Goal: Task Accomplishment & Management: Complete application form

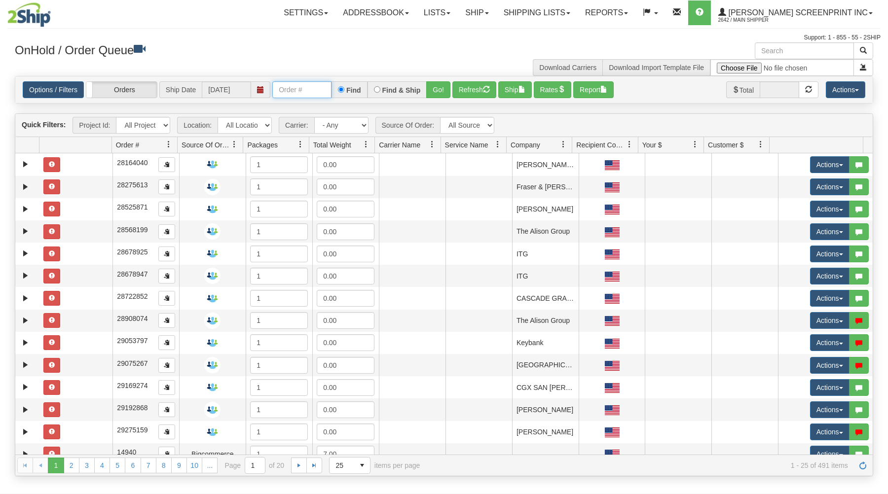
click at [299, 91] on input "text" at bounding box center [301, 89] width 59 height 17
type input "31564729"
click at [436, 84] on button "Go!" at bounding box center [438, 89] width 24 height 17
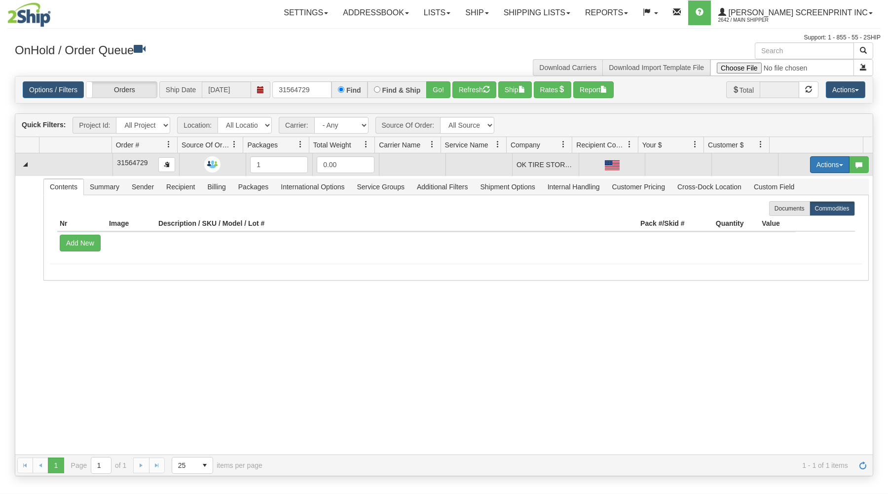
drag, startPoint x: 820, startPoint y: 160, endPoint x: 815, endPoint y: 152, distance: 9.7
click at [820, 160] on button "Actions" at bounding box center [829, 164] width 39 height 17
click at [781, 181] on link "Open" at bounding box center [809, 183] width 79 height 13
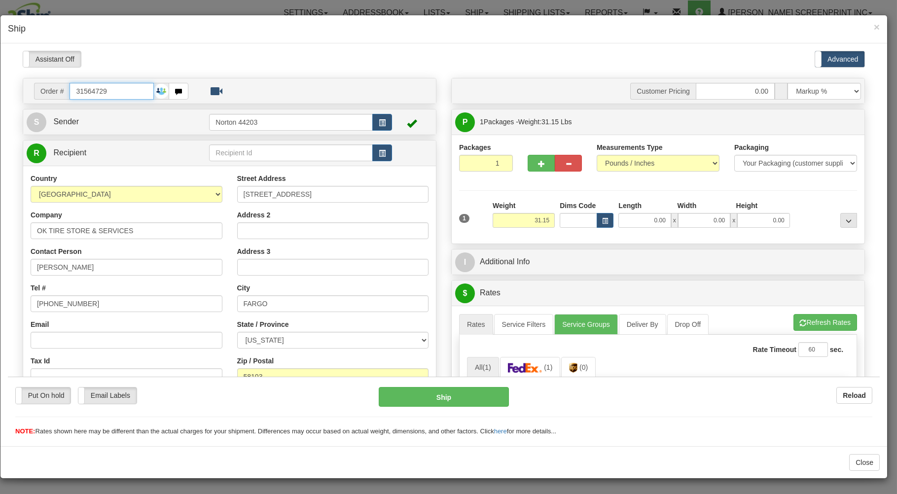
type input "0.00"
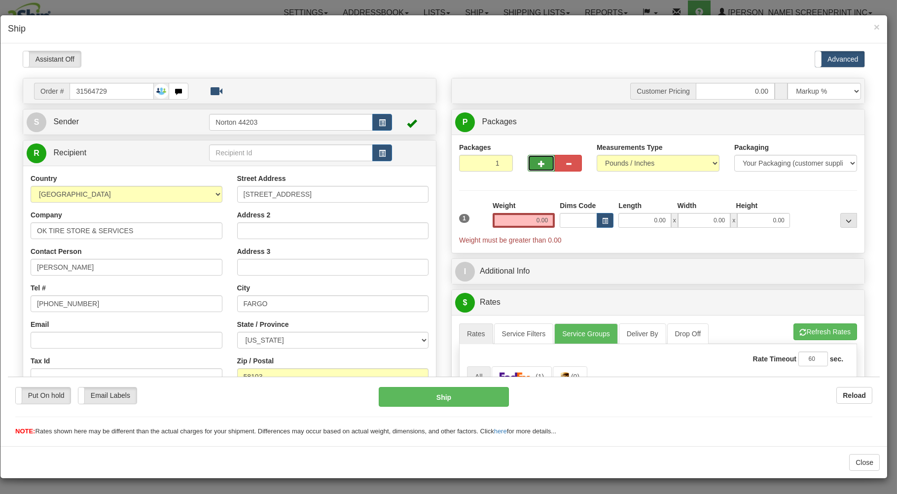
click at [541, 161] on button "button" at bounding box center [541, 162] width 27 height 17
click at [540, 161] on button "button" at bounding box center [541, 162] width 27 height 17
type input "5"
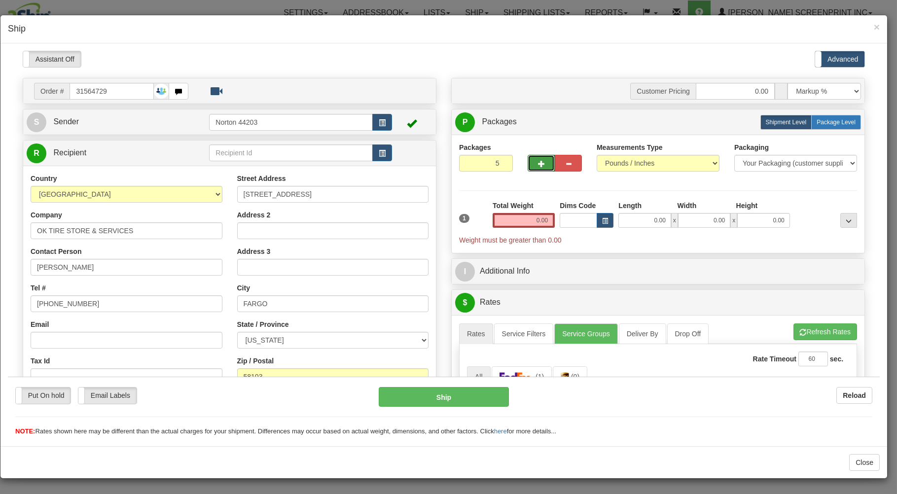
click at [817, 119] on span "Package Level" at bounding box center [836, 121] width 39 height 7
radio input "true"
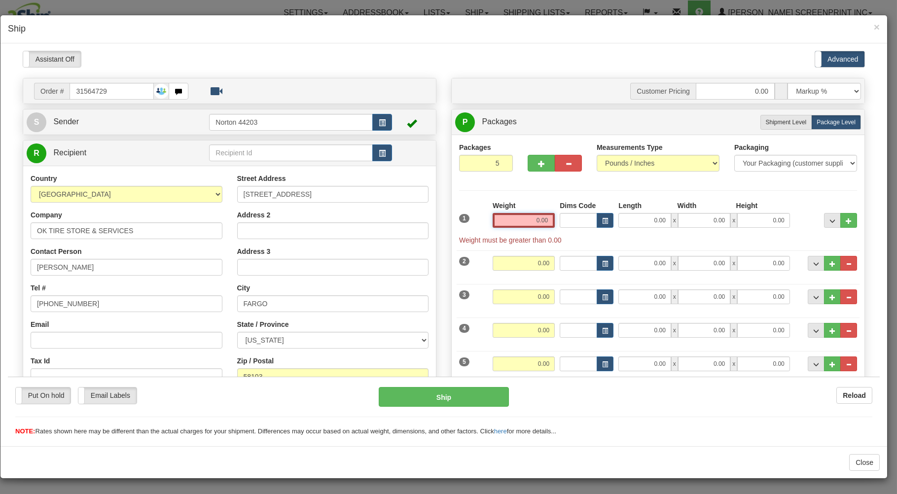
click at [512, 225] on input "0.00" at bounding box center [524, 220] width 62 height 15
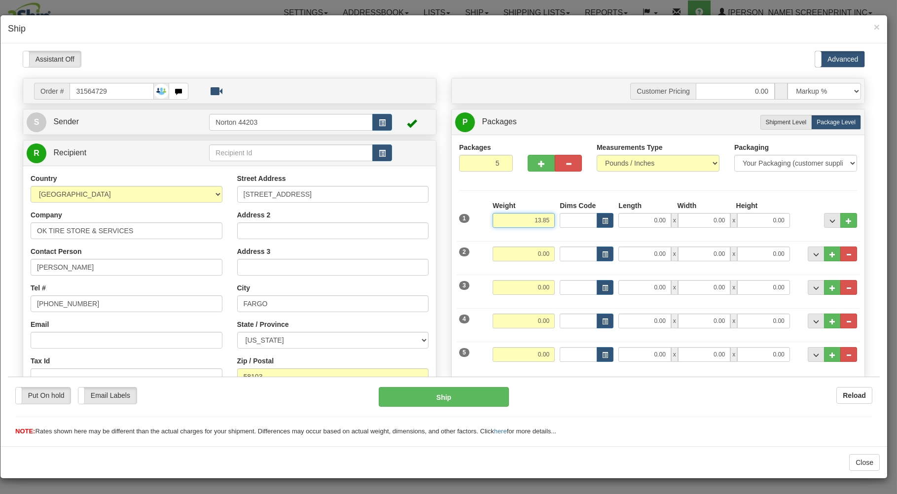
type input "13.85"
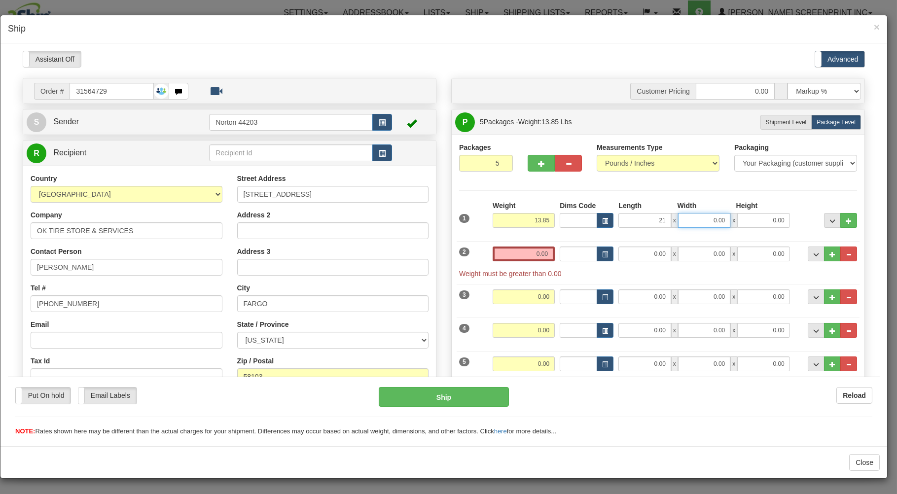
type input "21.00"
type input "4.00"
drag, startPoint x: 515, startPoint y: 251, endPoint x: 518, endPoint y: 241, distance: 10.5
click at [515, 247] on input "0.00" at bounding box center [524, 253] width 62 height 15
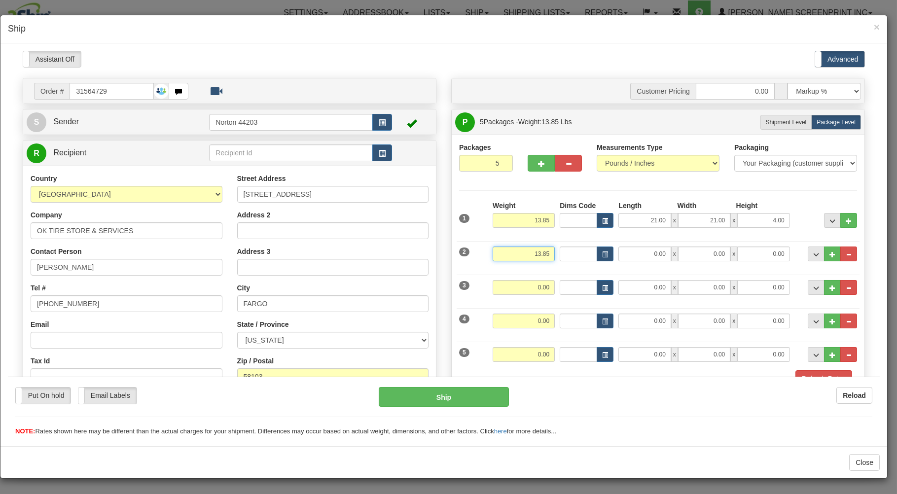
type input "13.85"
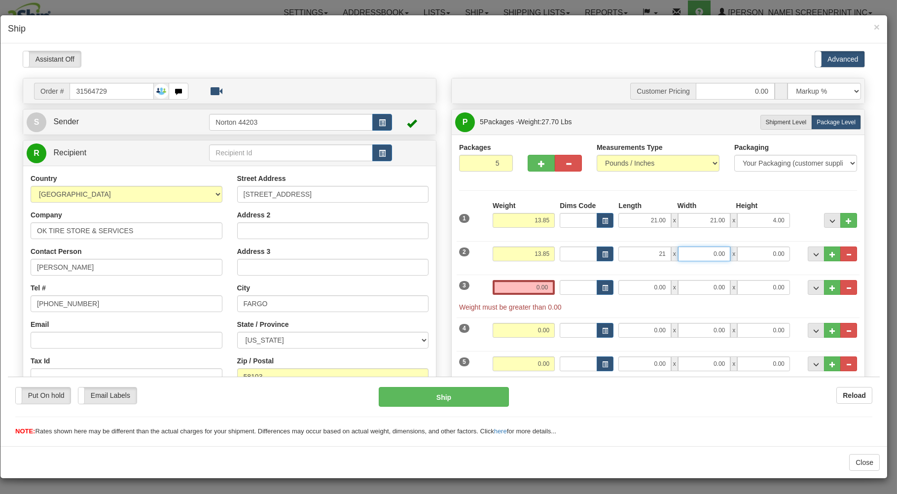
type input "21.00"
type input "4.00"
click at [517, 286] on input "0.00" at bounding box center [524, 287] width 62 height 15
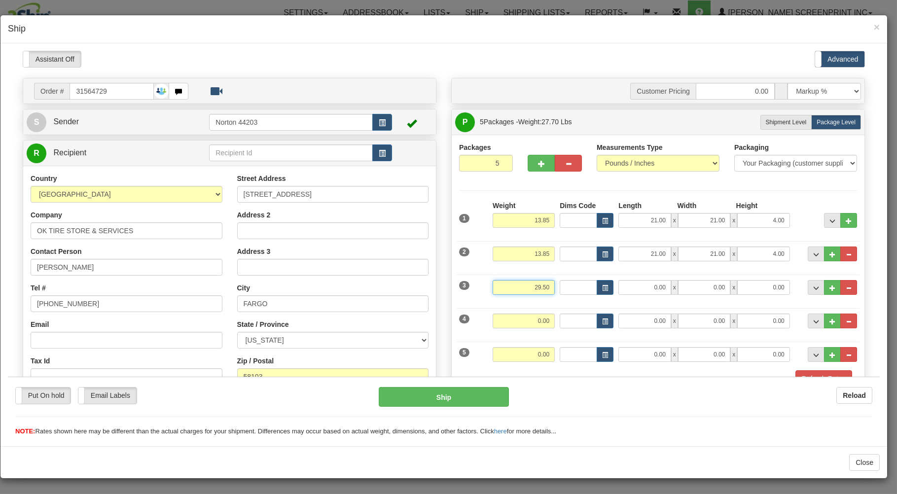
type input "29.50"
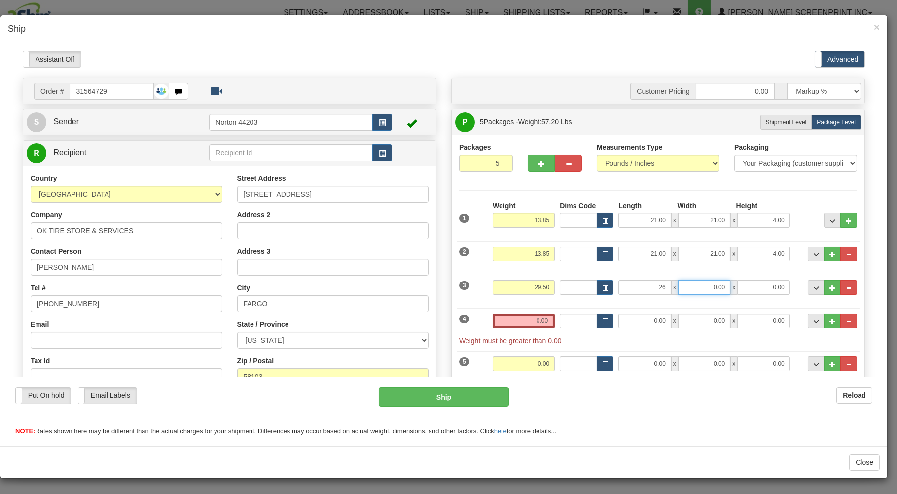
type input "26.00"
type input "20.00"
type input "11.00"
click at [516, 327] on input "0.00" at bounding box center [524, 320] width 62 height 15
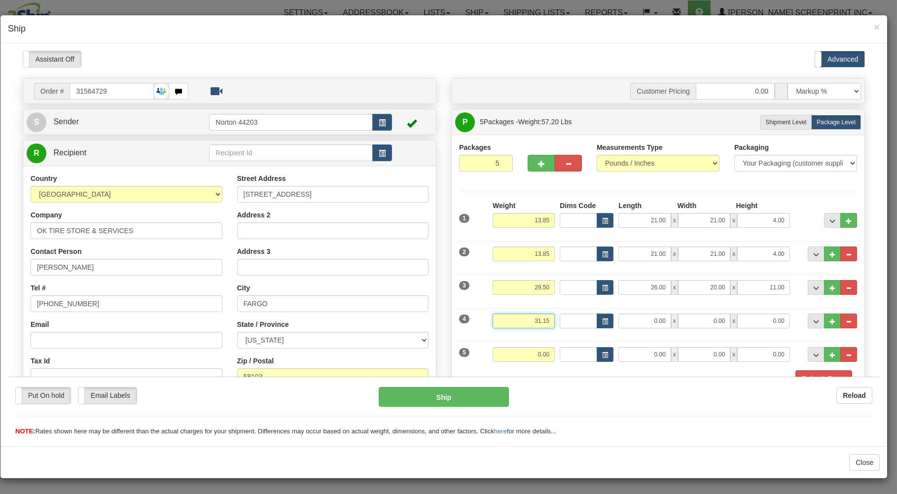
type input "31.15"
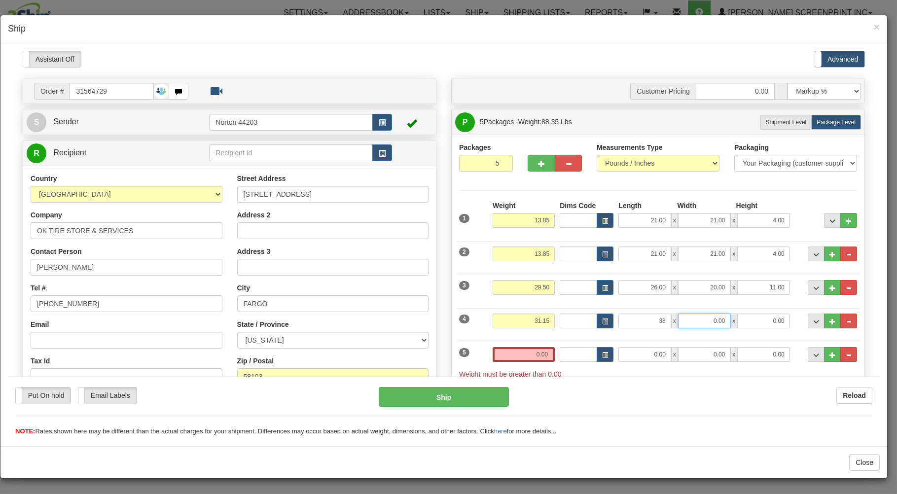
type input "38.00"
type input "20.00"
type input "11.00"
type input "17.10"
click at [520, 354] on input "0.00" at bounding box center [524, 354] width 62 height 15
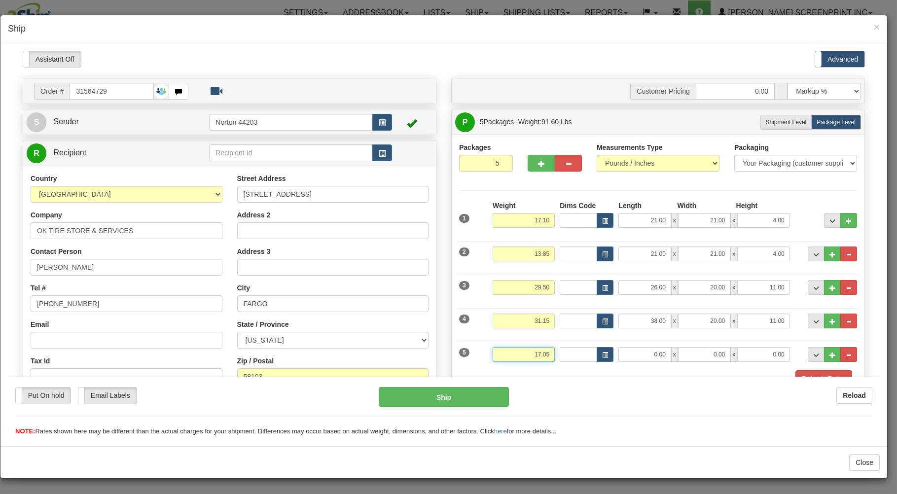
type input "17.05"
type input "12.00"
type input "10.00"
type input "7.00"
drag, startPoint x: 524, startPoint y: 217, endPoint x: 587, endPoint y: 220, distance: 62.2
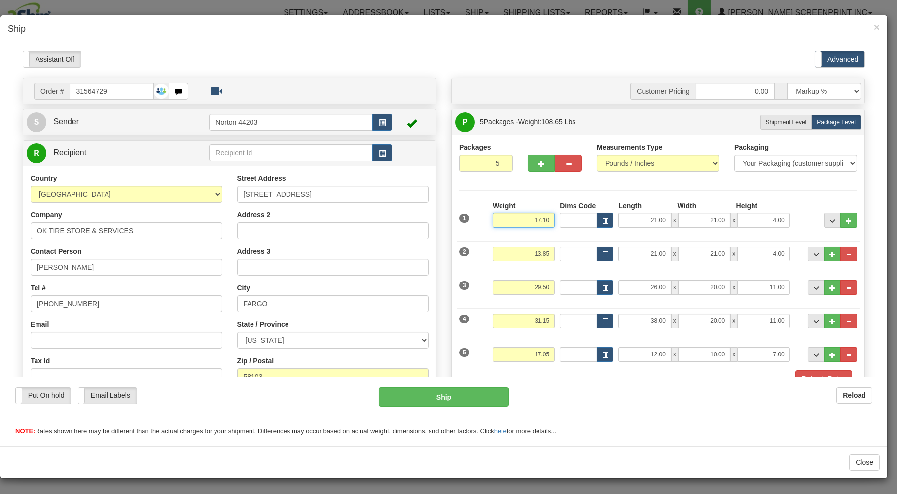
click at [555, 220] on input "17.10" at bounding box center [524, 220] width 62 height 15
type input "13.85"
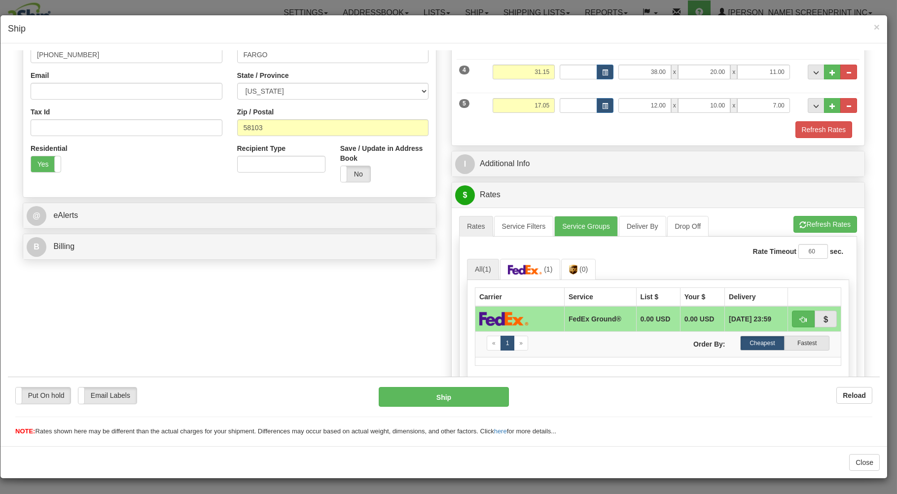
scroll to position [317, 0]
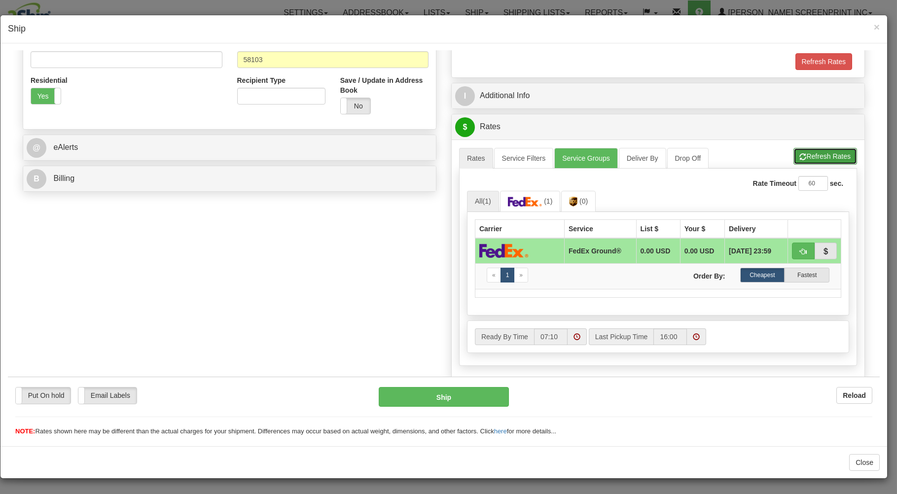
click at [824, 156] on button "Refresh Rates" at bounding box center [826, 156] width 64 height 17
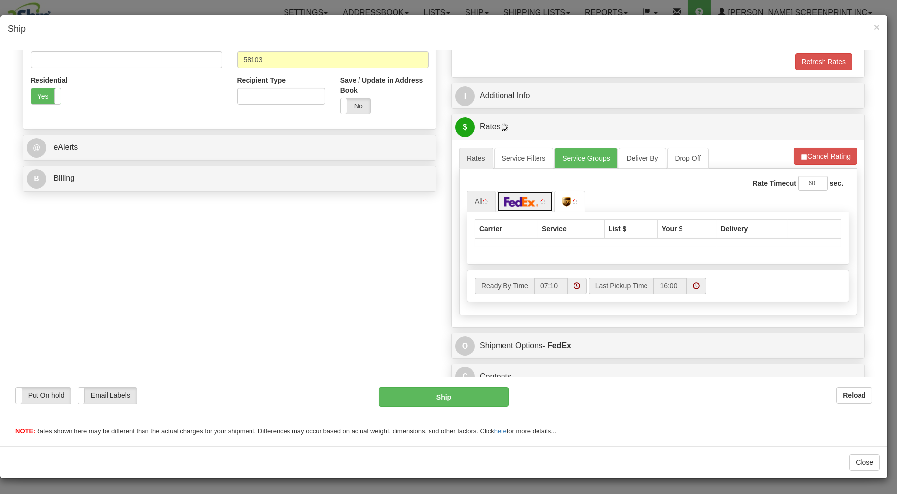
click at [537, 206] on link at bounding box center [525, 200] width 57 height 21
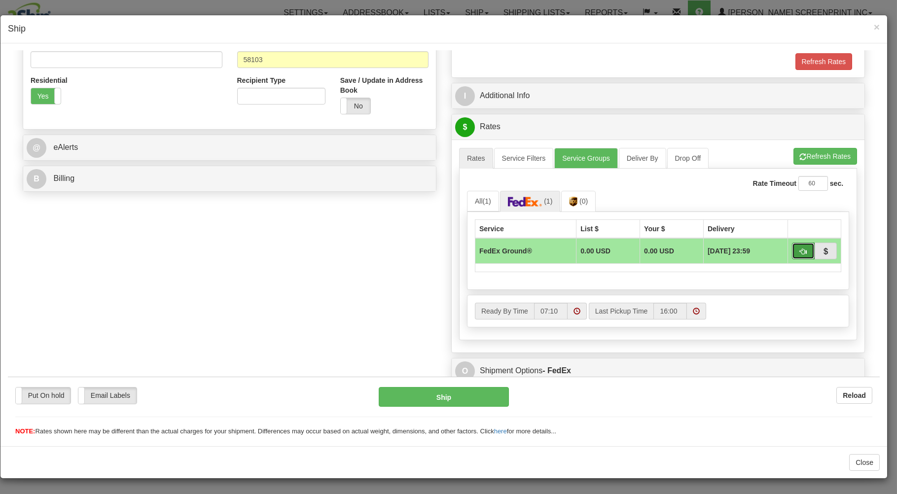
drag, startPoint x: 788, startPoint y: 247, endPoint x: 703, endPoint y: 310, distance: 106.2
click at [792, 248] on button "button" at bounding box center [803, 250] width 23 height 17
type input "92"
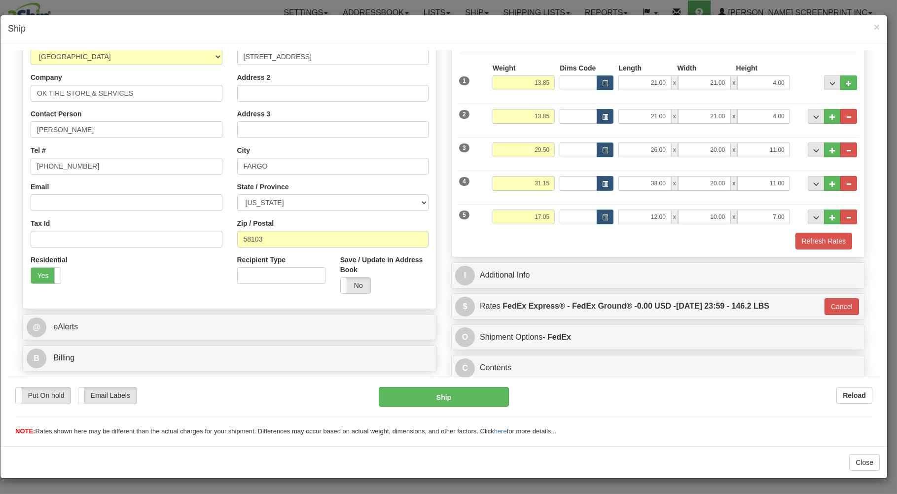
scroll to position [141, 0]
click at [411, 396] on button "Ship" at bounding box center [444, 397] width 131 height 20
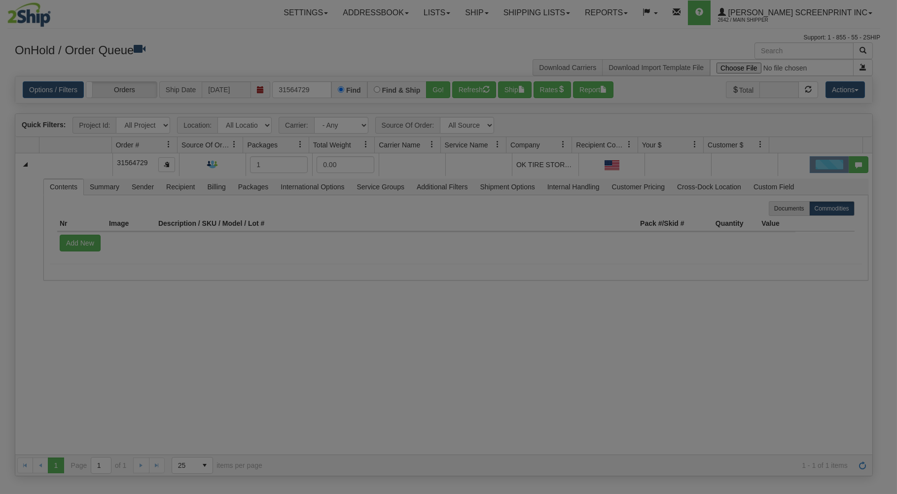
scroll to position [0, 0]
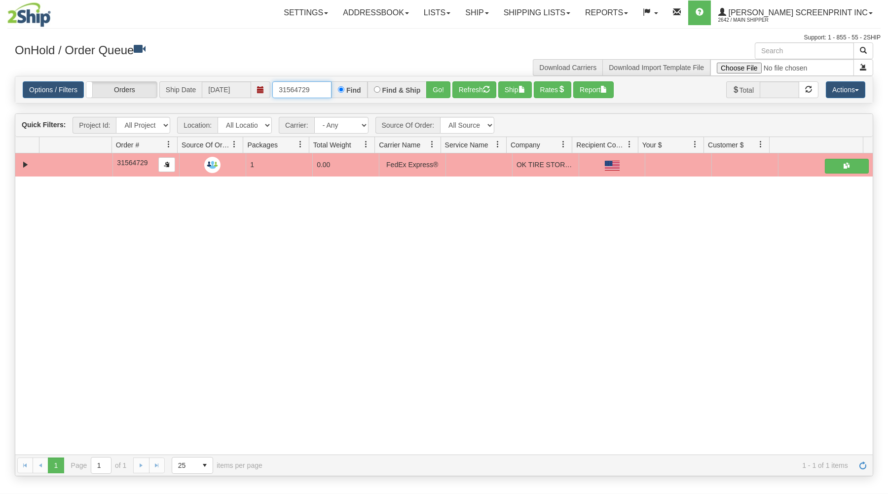
drag, startPoint x: 278, startPoint y: 88, endPoint x: 336, endPoint y: 87, distance: 57.7
click at [336, 87] on div "31564729 Find Find & Ship Go!" at bounding box center [361, 89] width 178 height 17
type input "31568236"
click at [445, 87] on button "Go!" at bounding box center [438, 89] width 24 height 17
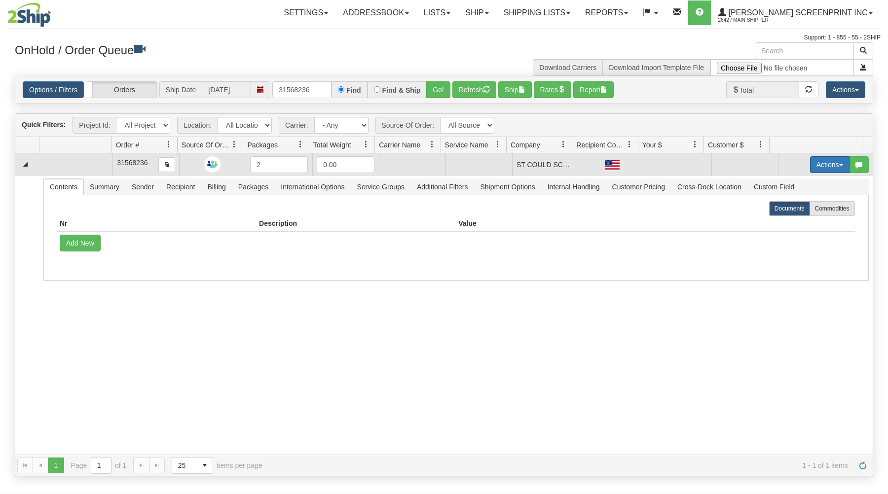
click at [828, 163] on button "Actions" at bounding box center [829, 164] width 39 height 17
click at [815, 184] on link "Open" at bounding box center [809, 183] width 79 height 13
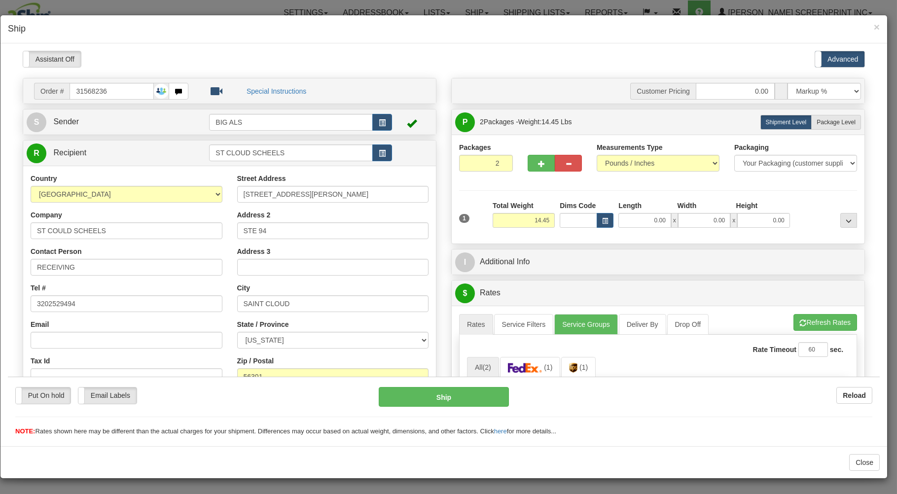
type input "0.00"
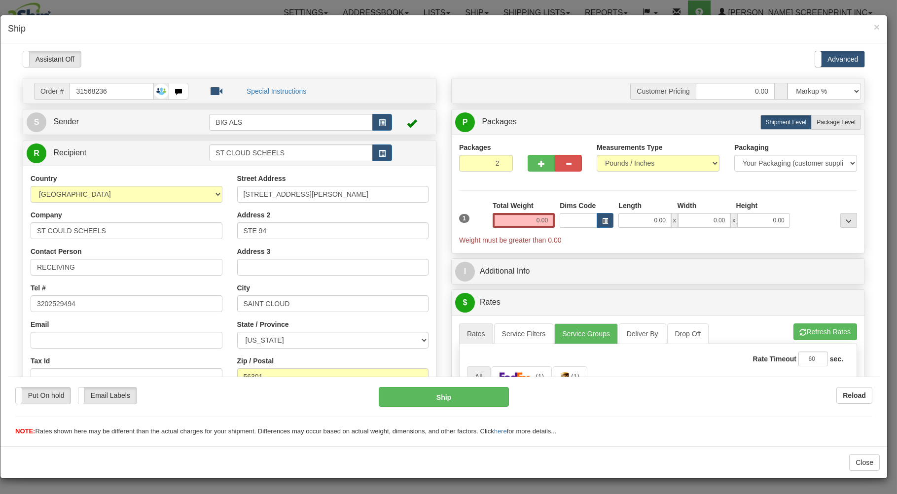
drag, startPoint x: 822, startPoint y: 122, endPoint x: 618, endPoint y: 208, distance: 221.3
click at [816, 128] on label "Package Level Pack.." at bounding box center [837, 121] width 50 height 15
radio input "true"
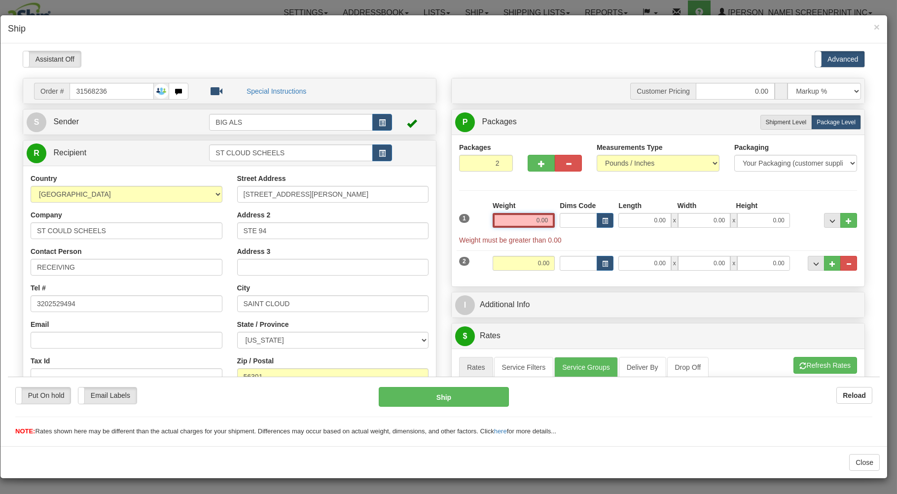
click at [510, 224] on input "0.00" at bounding box center [524, 220] width 62 height 15
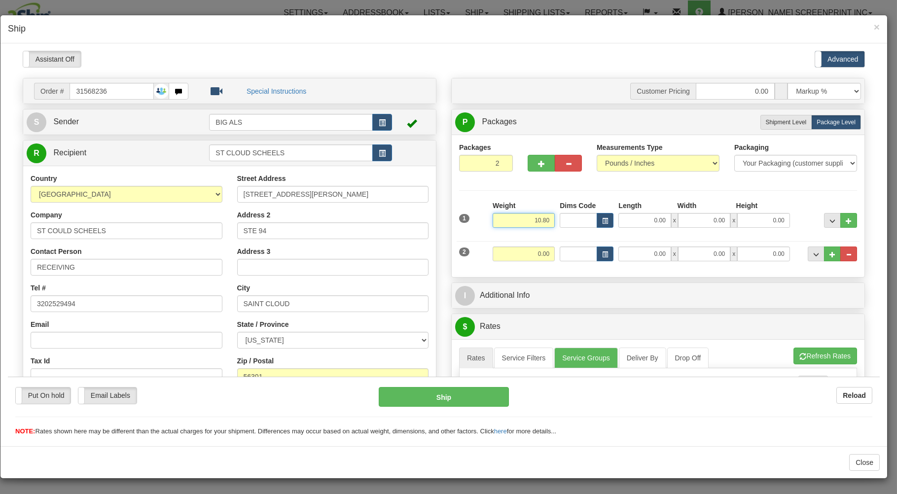
type input "10.80"
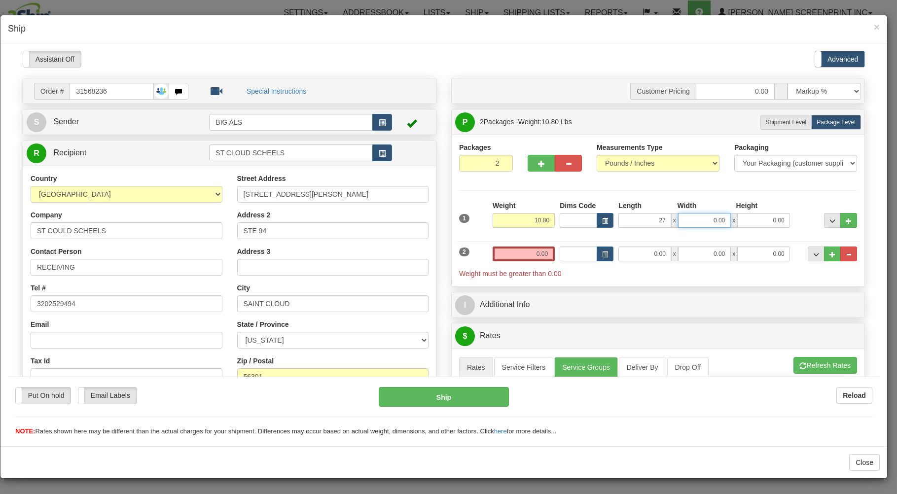
type input "27.00"
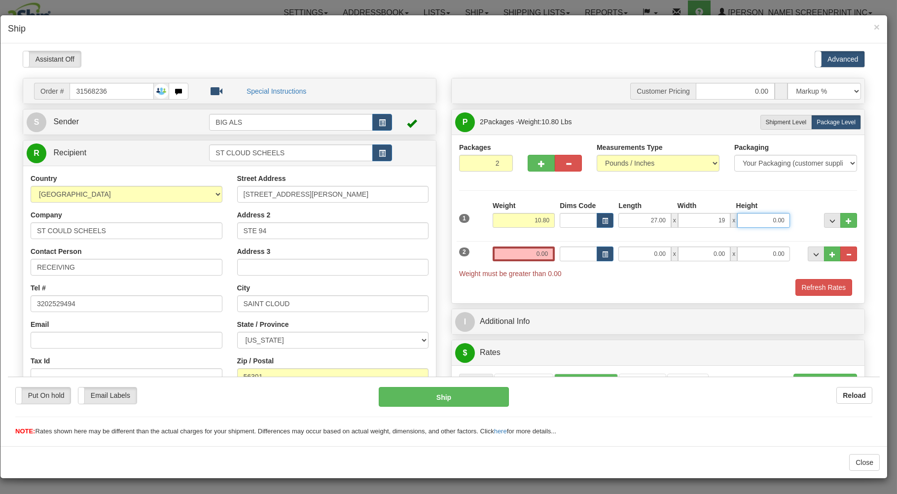
type input "19.00"
type input "8.00"
drag, startPoint x: 516, startPoint y: 254, endPoint x: 519, endPoint y: 242, distance: 12.1
click at [517, 250] on input "0.00" at bounding box center [524, 253] width 62 height 15
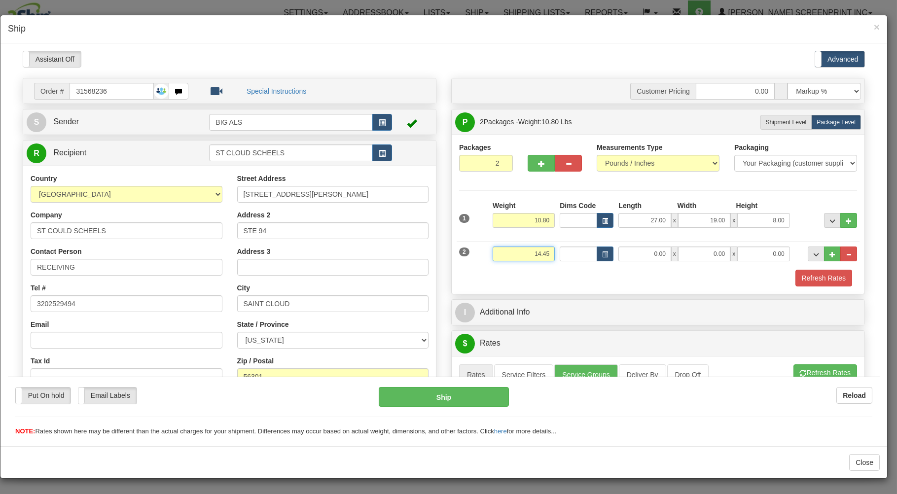
type input "14.45"
type input "31.00"
type input "19.00"
type input "8.00"
click at [497, 278] on div "Refresh Rates" at bounding box center [658, 277] width 403 height 17
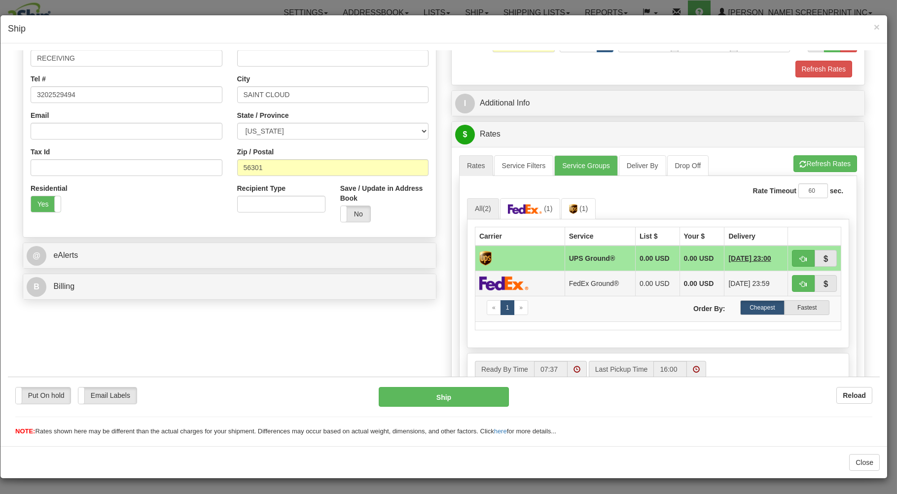
scroll to position [211, 0]
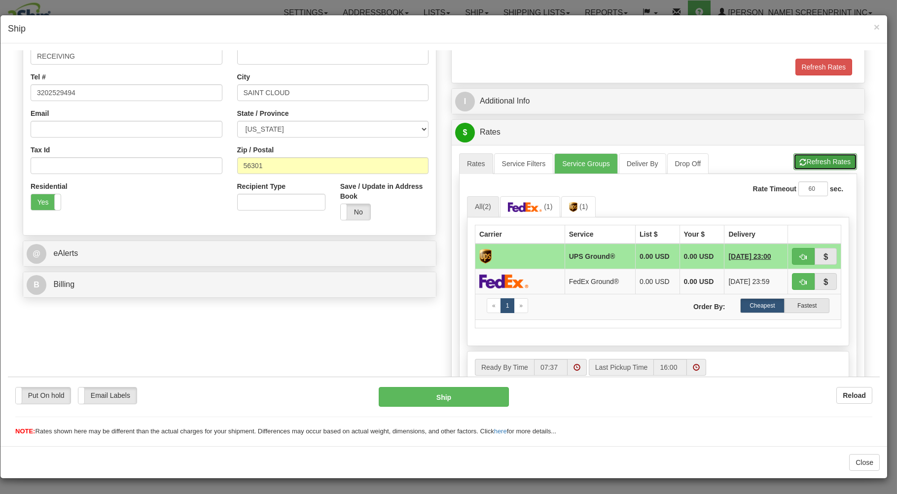
click at [804, 156] on button "Refresh Rates" at bounding box center [826, 161] width 64 height 17
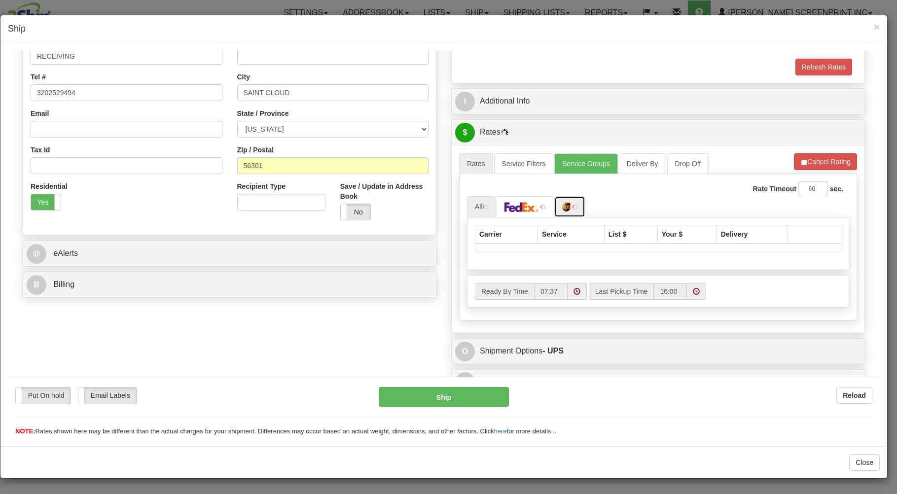
click at [563, 204] on img at bounding box center [566, 207] width 8 height 10
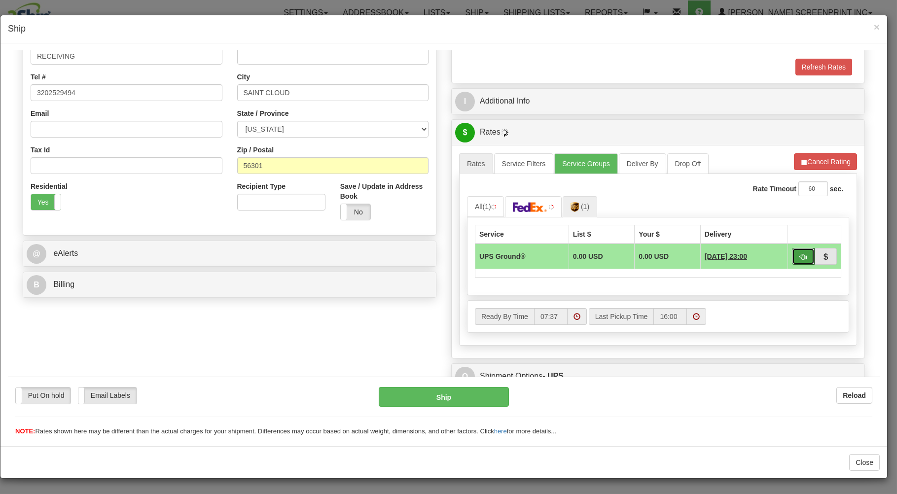
drag, startPoint x: 793, startPoint y: 254, endPoint x: 695, endPoint y: 297, distance: 107.0
click at [800, 254] on span "button" at bounding box center [803, 257] width 7 height 6
click at [800, 257] on span "button" at bounding box center [803, 257] width 7 height 6
type input "03"
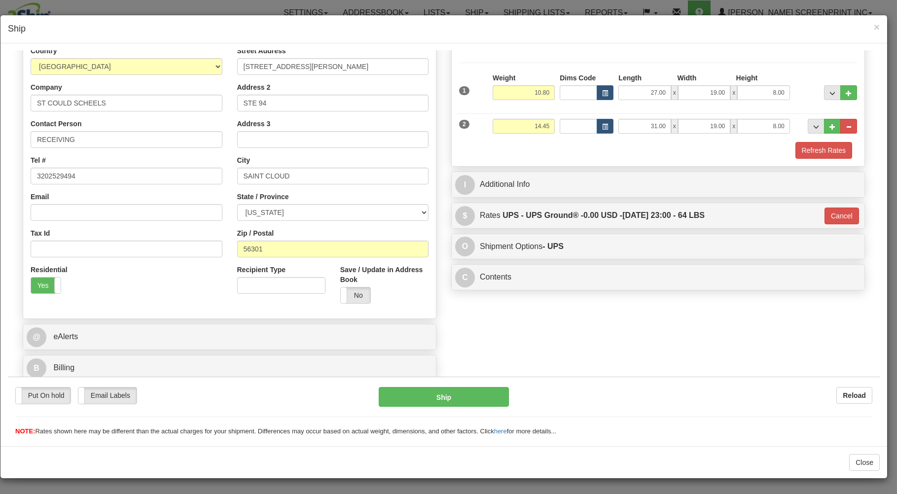
scroll to position [130, 0]
click at [474, 390] on button "Ship" at bounding box center [444, 397] width 131 height 20
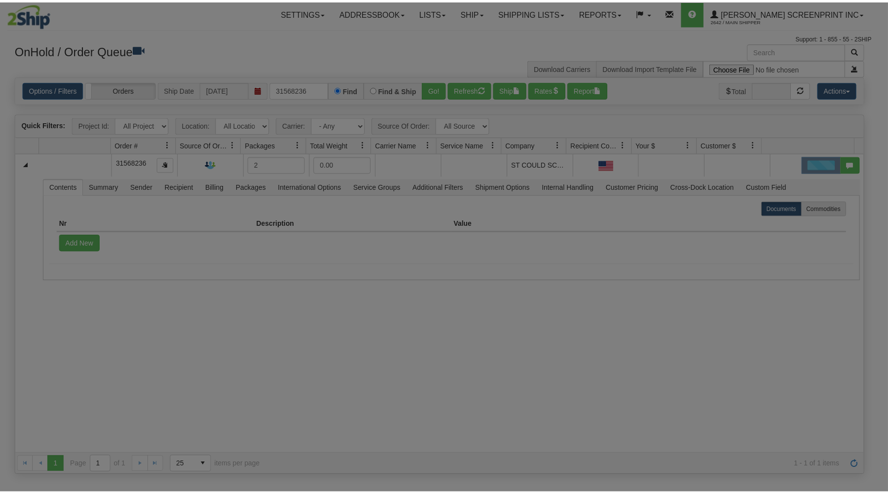
scroll to position [0, 0]
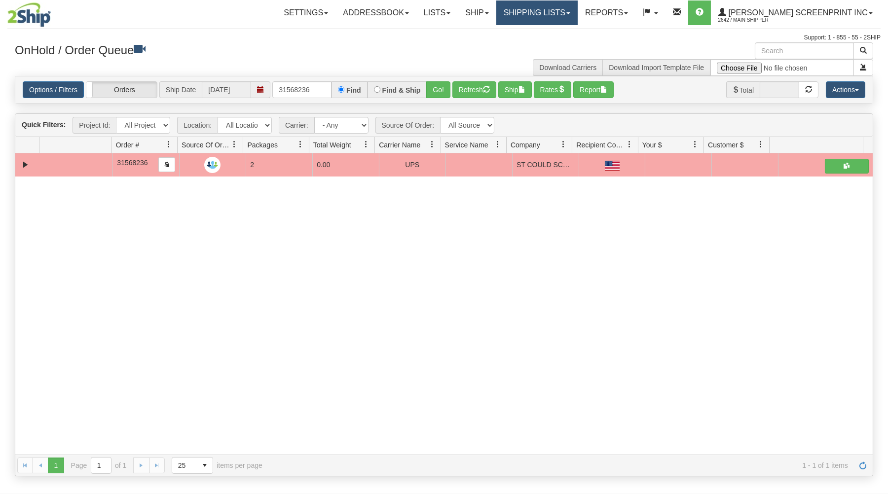
click at [546, 15] on link "Shipping lists" at bounding box center [536, 12] width 81 height 25
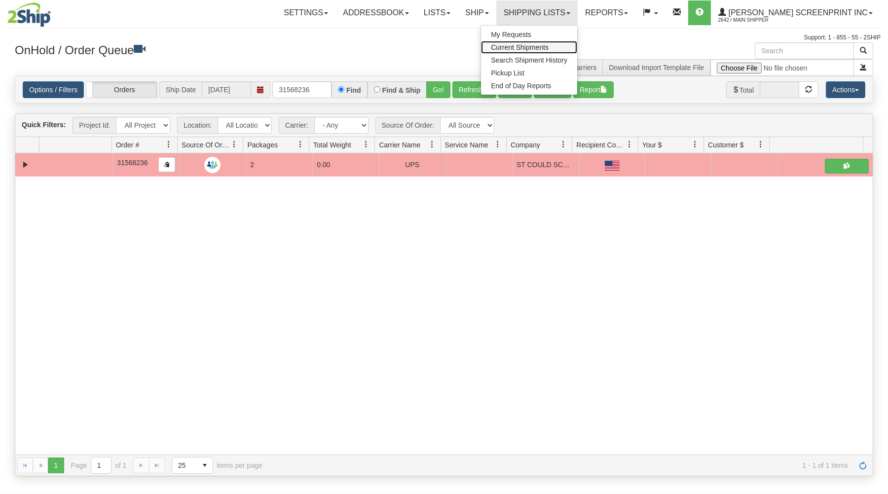
click at [544, 43] on link "Current Shipments" at bounding box center [529, 47] width 96 height 13
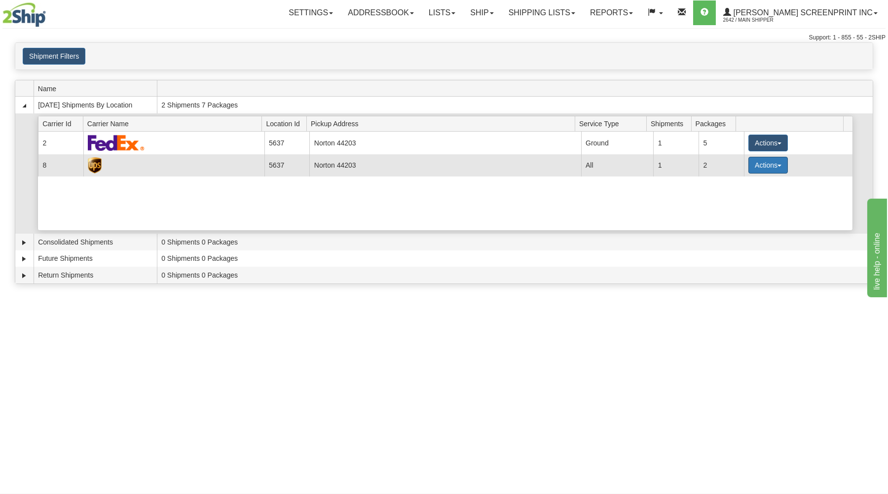
click at [760, 162] on button "Actions" at bounding box center [767, 165] width 39 height 17
click at [737, 182] on span "Details" at bounding box center [731, 183] width 27 height 7
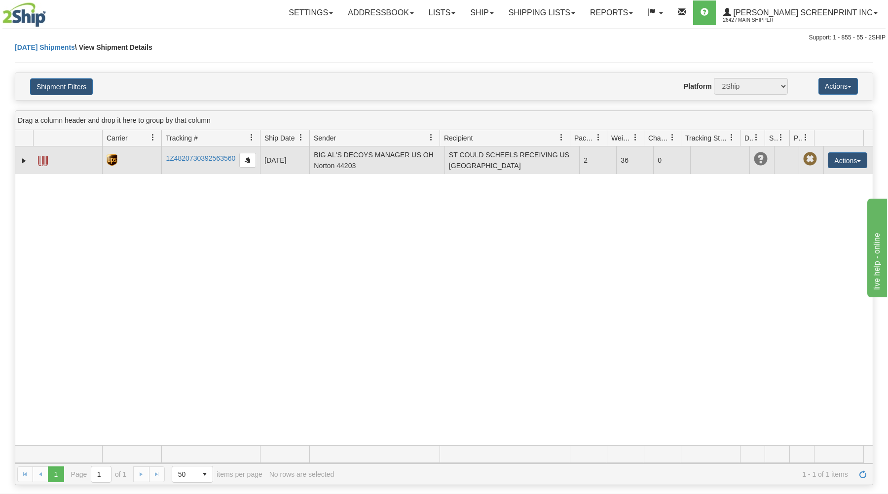
click at [47, 160] on span at bounding box center [43, 161] width 10 height 10
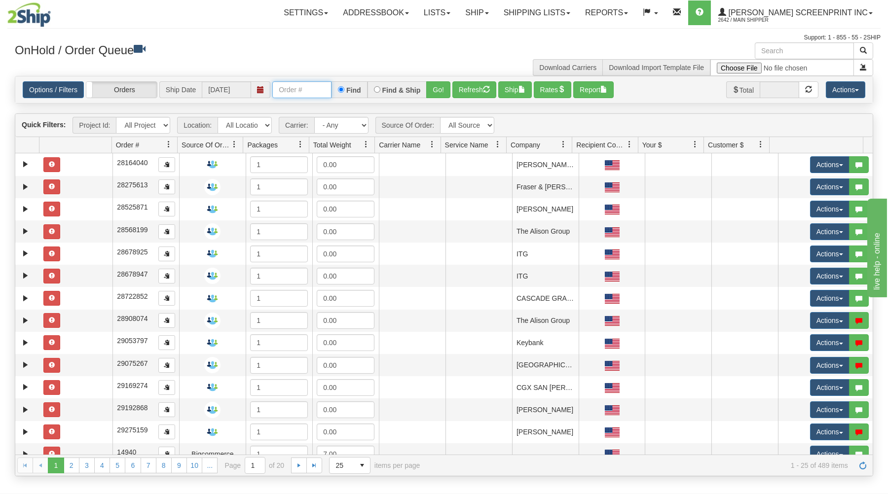
drag, startPoint x: 283, startPoint y: 86, endPoint x: 283, endPoint y: 76, distance: 9.9
click at [283, 85] on input "text" at bounding box center [301, 89] width 59 height 17
type input "31568394"
click at [438, 93] on button "Go!" at bounding box center [438, 89] width 24 height 17
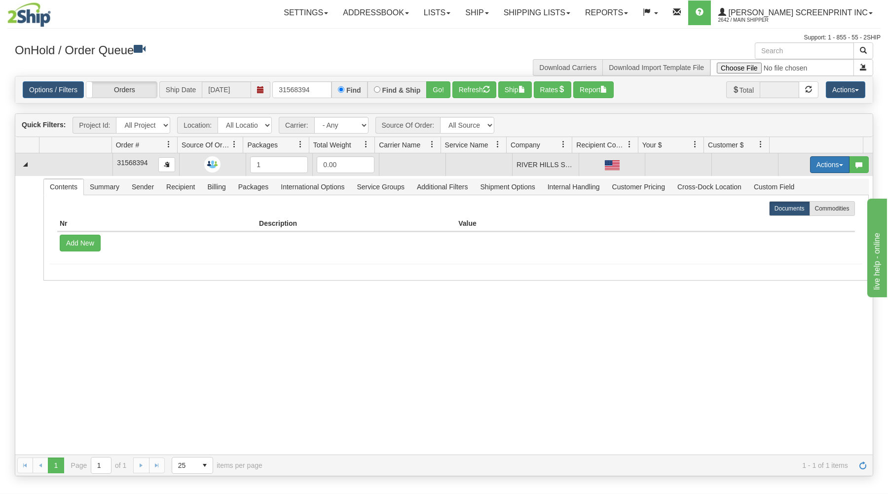
click at [819, 166] on button "Actions" at bounding box center [829, 164] width 39 height 17
click at [802, 185] on link "Open" at bounding box center [809, 183] width 79 height 13
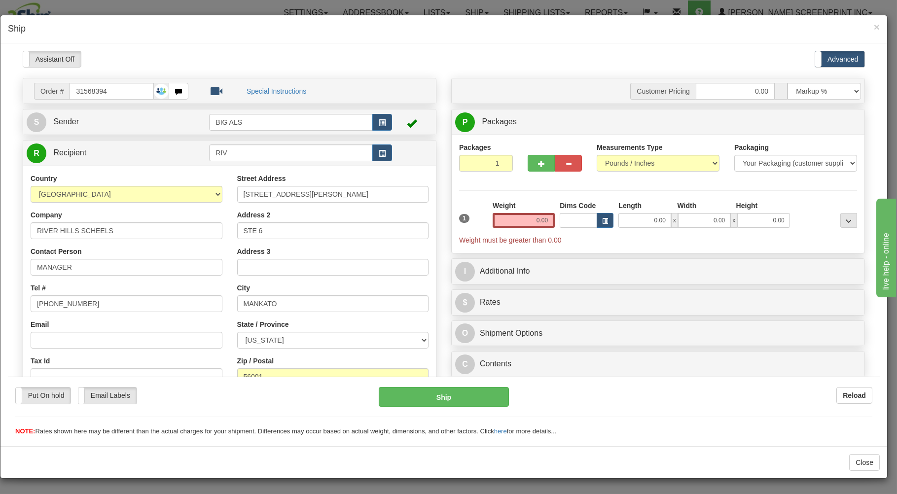
type input "33.45"
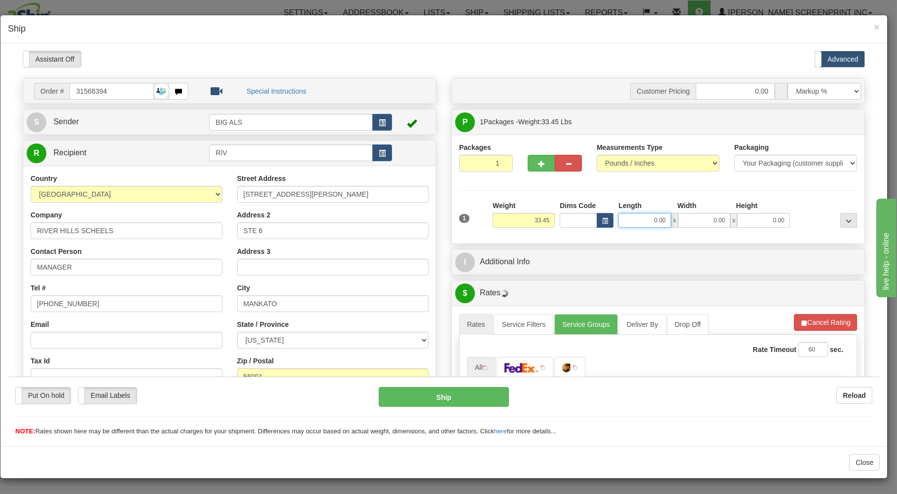
drag, startPoint x: 624, startPoint y: 223, endPoint x: 623, endPoint y: 204, distance: 18.3
click at [624, 217] on input "0.00" at bounding box center [645, 220] width 52 height 15
type input "31.00"
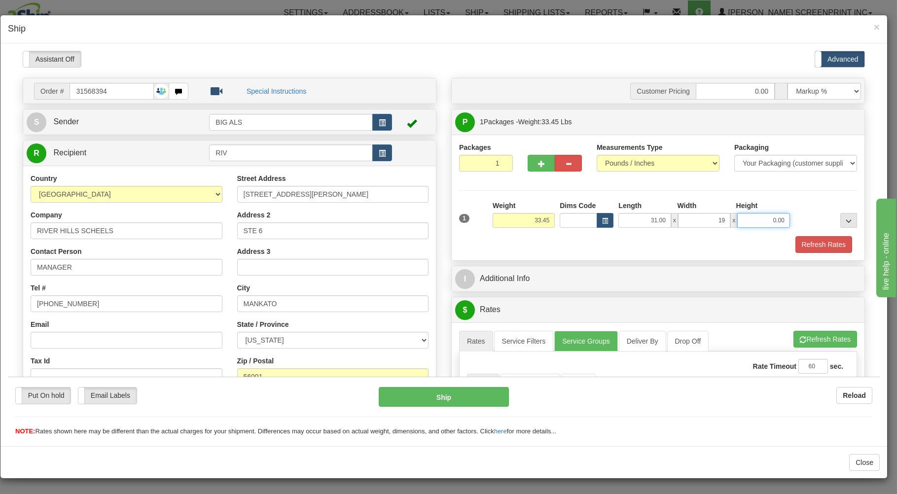
type input "19.00"
type input "1.00"
drag, startPoint x: 520, startPoint y: 237, endPoint x: 525, endPoint y: 240, distance: 6.2
click at [520, 237] on div "Refresh Rates" at bounding box center [658, 244] width 403 height 17
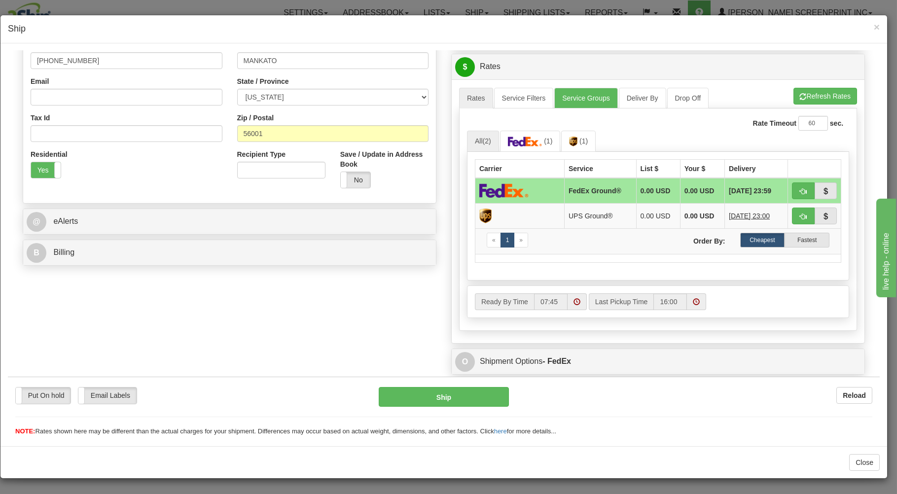
scroll to position [264, 0]
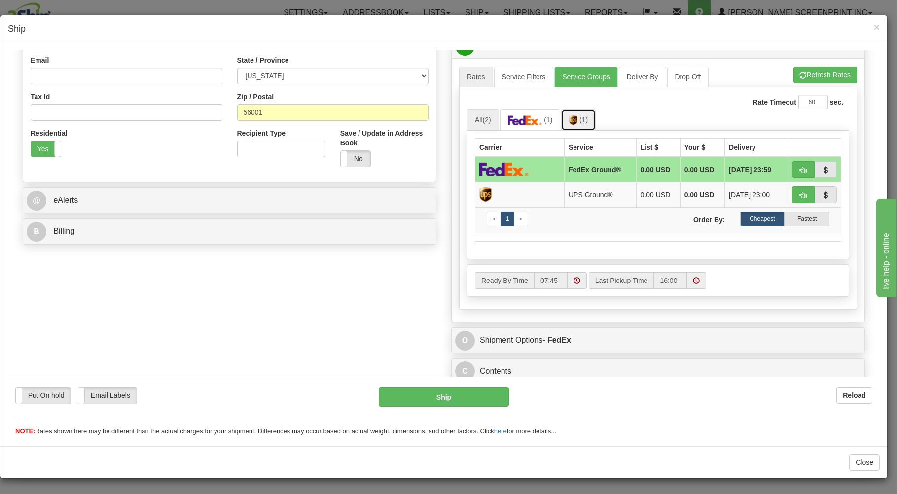
drag, startPoint x: 579, startPoint y: 123, endPoint x: 726, endPoint y: 89, distance: 150.9
click at [580, 123] on span "(1)" at bounding box center [584, 119] width 8 height 8
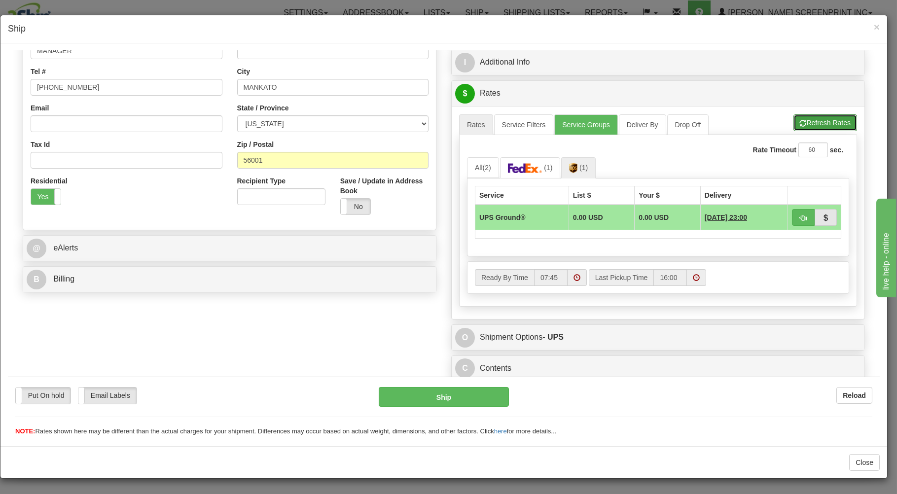
click at [819, 118] on button "Refresh Rates" at bounding box center [826, 122] width 64 height 17
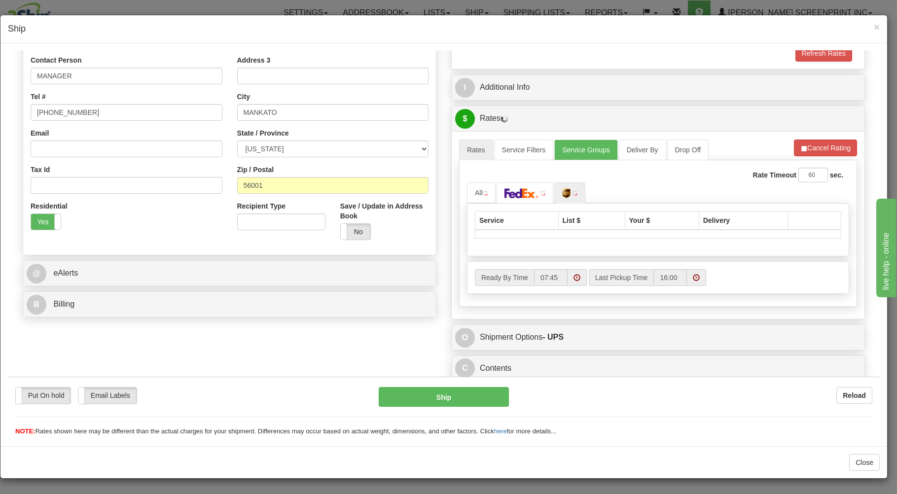
scroll to position [194, 0]
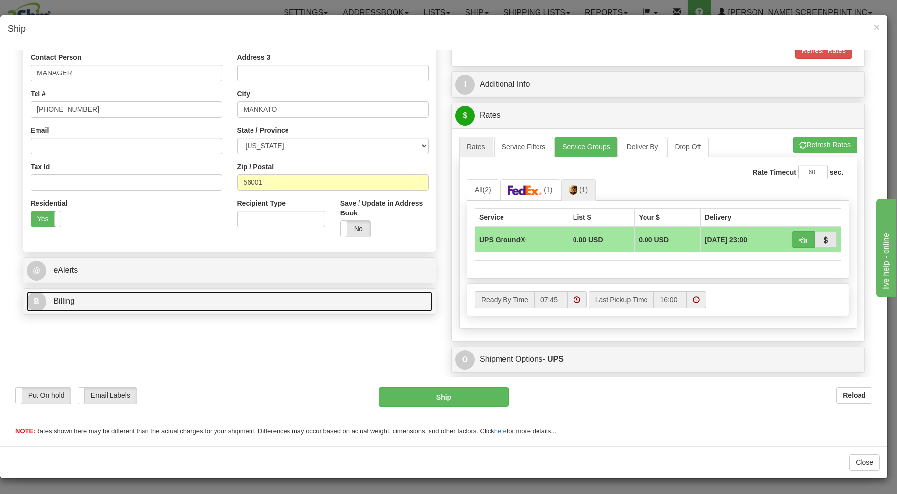
click at [246, 298] on link "B Billing" at bounding box center [230, 301] width 406 height 20
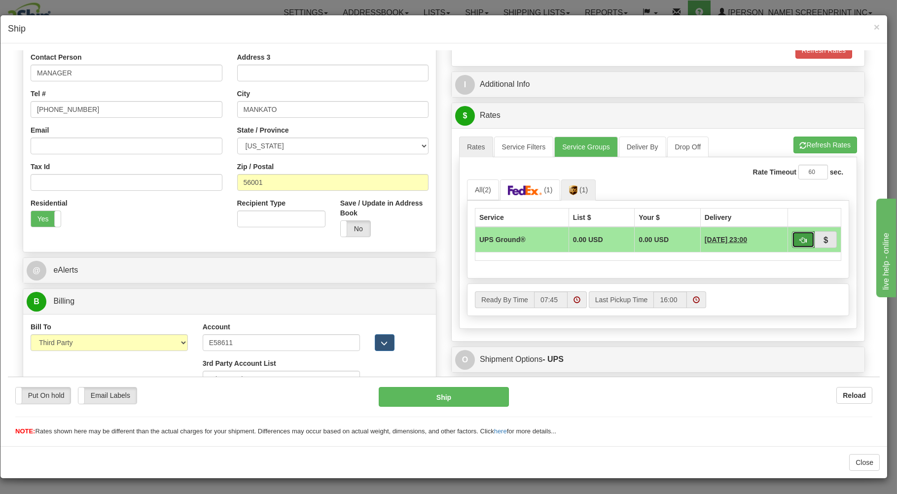
click at [792, 239] on button "button" at bounding box center [803, 239] width 23 height 17
type input "03"
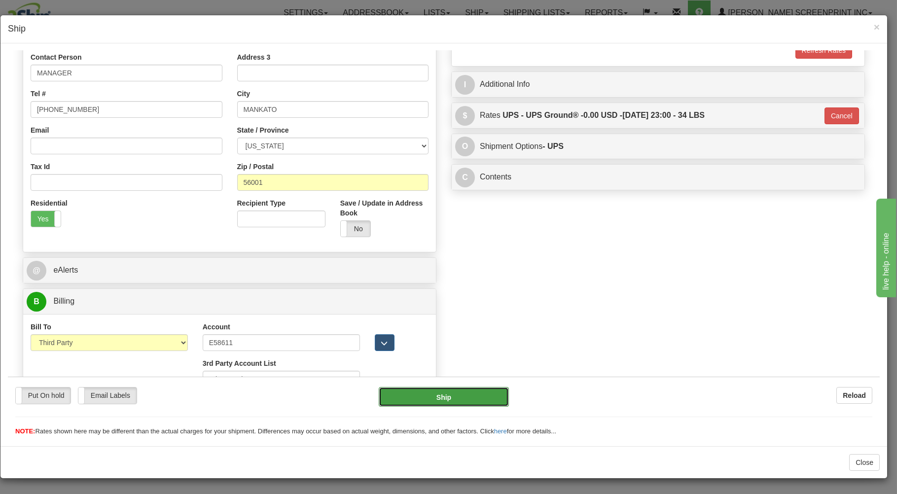
click at [463, 399] on button "Ship" at bounding box center [444, 397] width 131 height 20
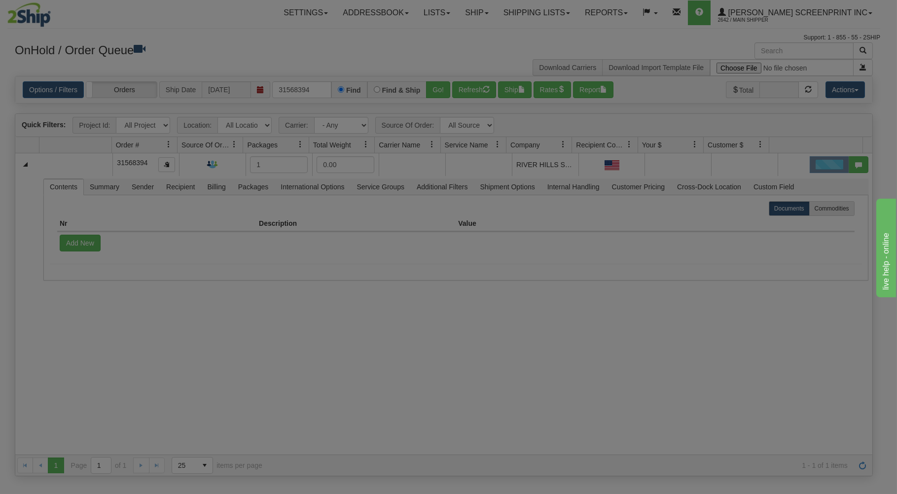
scroll to position [0, 0]
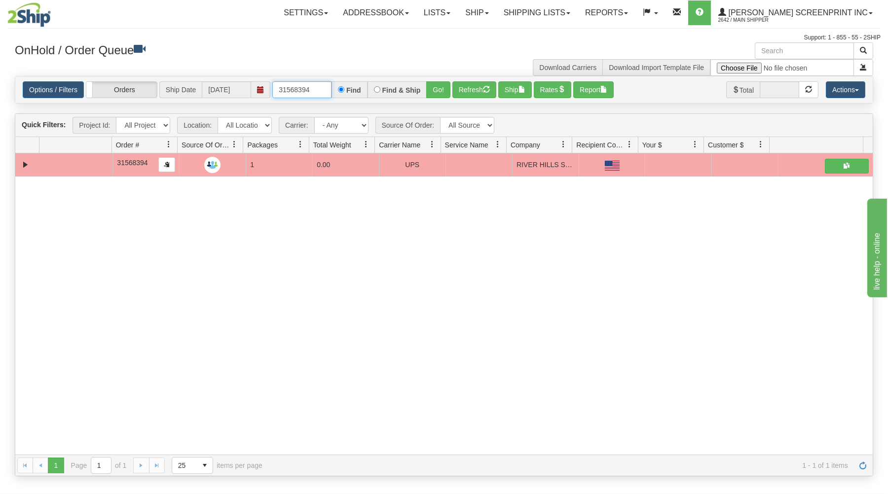
drag, startPoint x: 276, startPoint y: 91, endPoint x: 305, endPoint y: 83, distance: 30.2
click at [327, 79] on div "Options / Filters Group Shipments Orders Ship Date 09/04/2025 31568394 Find Fin…" at bounding box center [444, 89] width 858 height 27
drag, startPoint x: 277, startPoint y: 90, endPoint x: 337, endPoint y: 89, distance: 59.7
click at [337, 89] on div "31568394 Find Find & Ship Go!" at bounding box center [361, 89] width 178 height 17
type input "31568143"
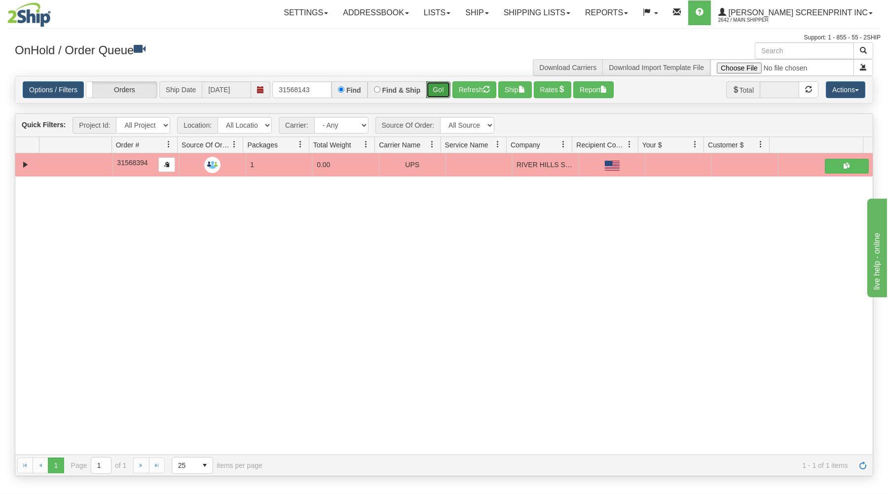
drag, startPoint x: 438, startPoint y: 91, endPoint x: 433, endPoint y: 154, distance: 63.3
click at [438, 93] on button "Go!" at bounding box center [438, 89] width 24 height 17
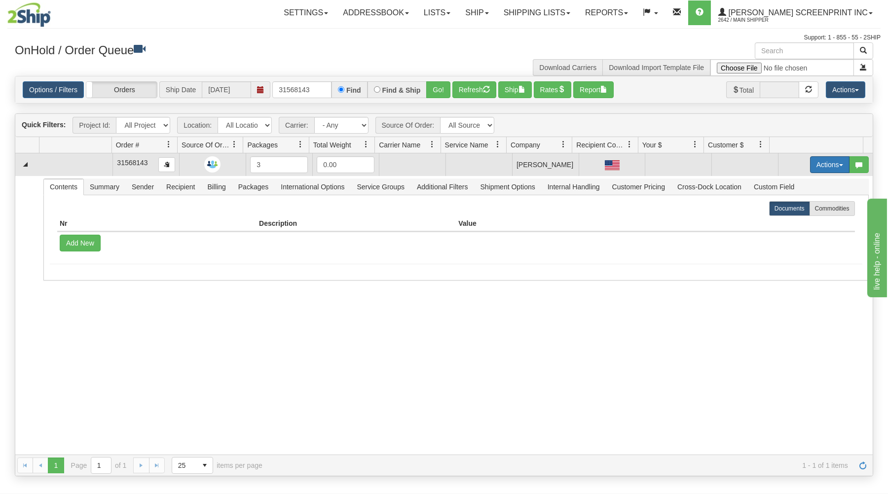
click at [810, 160] on button "Actions" at bounding box center [829, 164] width 39 height 17
click at [790, 183] on span "Open" at bounding box center [792, 184] width 24 height 8
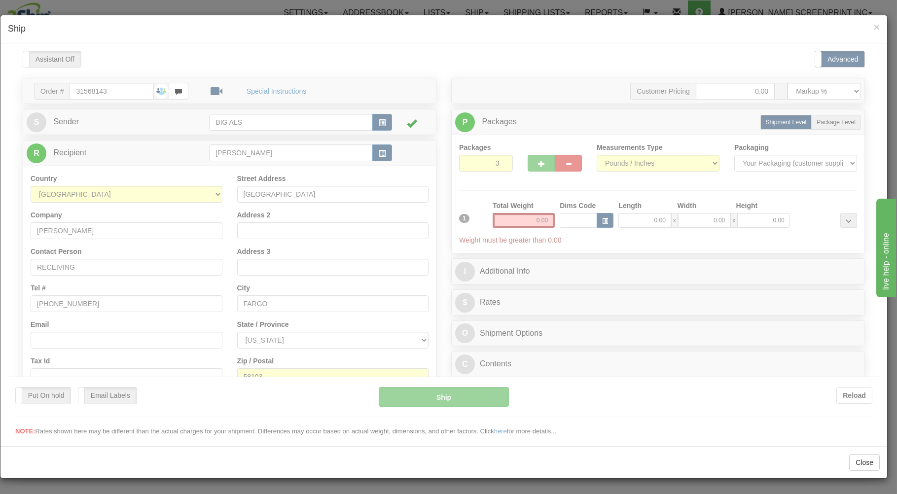
type input "27.40"
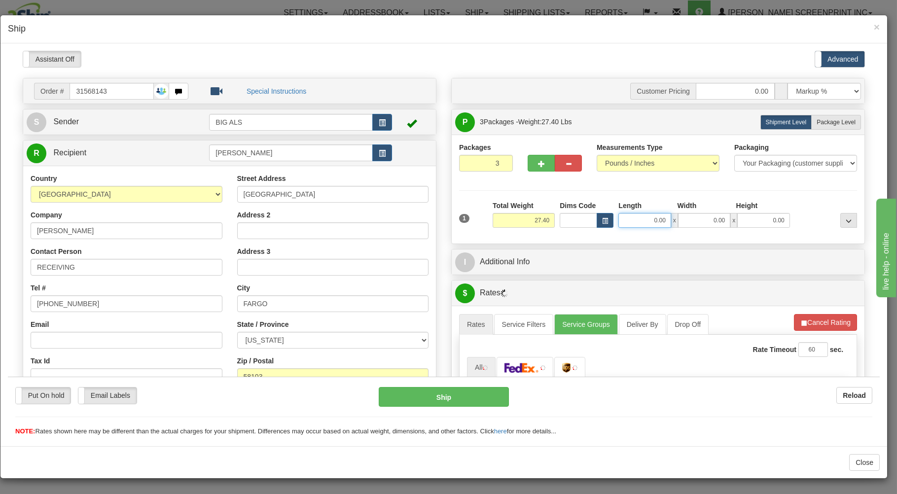
drag, startPoint x: 646, startPoint y: 224, endPoint x: 644, endPoint y: 194, distance: 30.2
click at [646, 216] on input "0.00" at bounding box center [645, 220] width 52 height 15
type input "31.00"
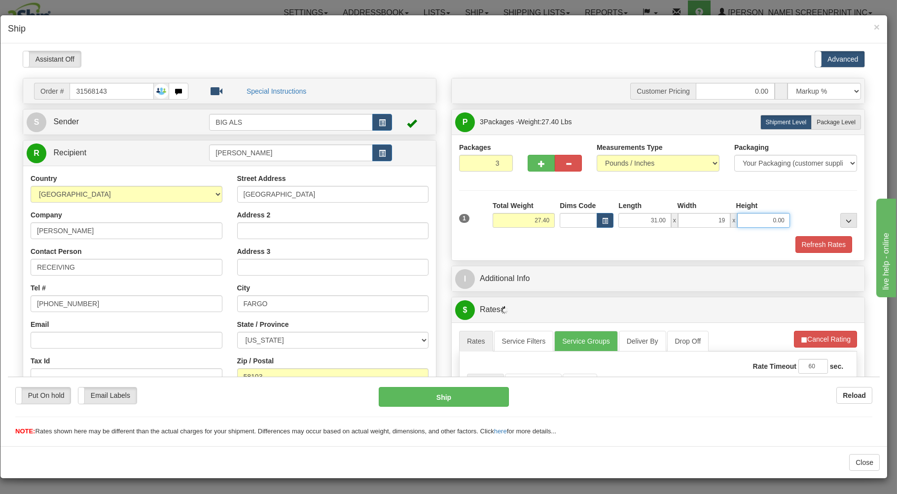
type input "19.00"
type input "27.10"
type input "1"
type input "27.25"
type input "14"
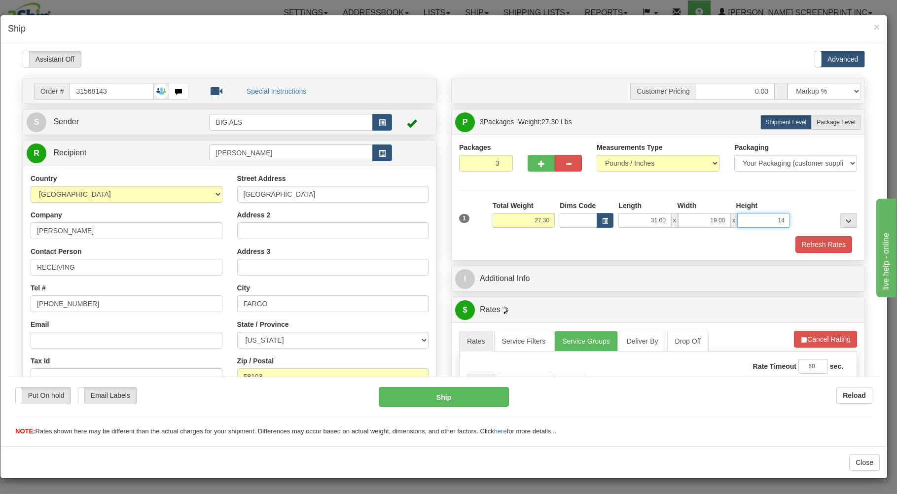
type input "27.40"
type input "14.00"
drag, startPoint x: 828, startPoint y: 186, endPoint x: 830, endPoint y: 170, distance: 16.4
click at [828, 181] on div "Packages 3 1 Measurements Type" at bounding box center [658, 197] width 398 height 111
click at [836, 123] on span "Package Level" at bounding box center [836, 121] width 39 height 7
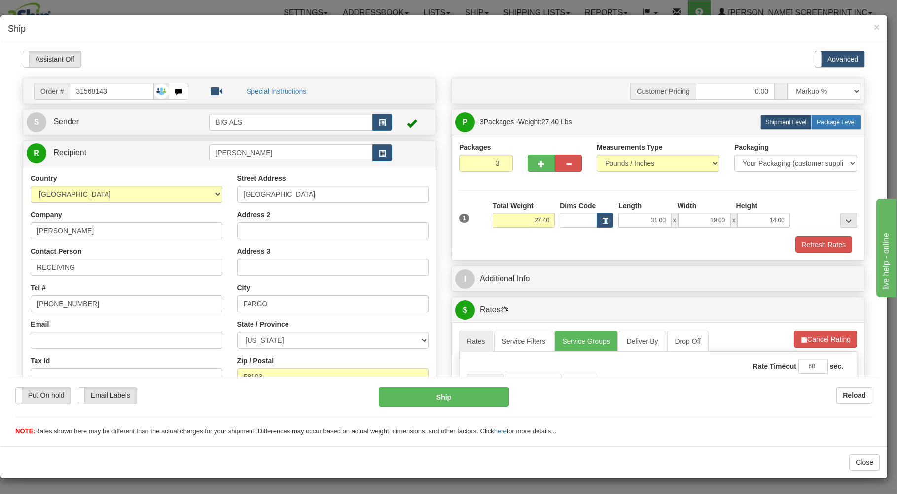
radio input "true"
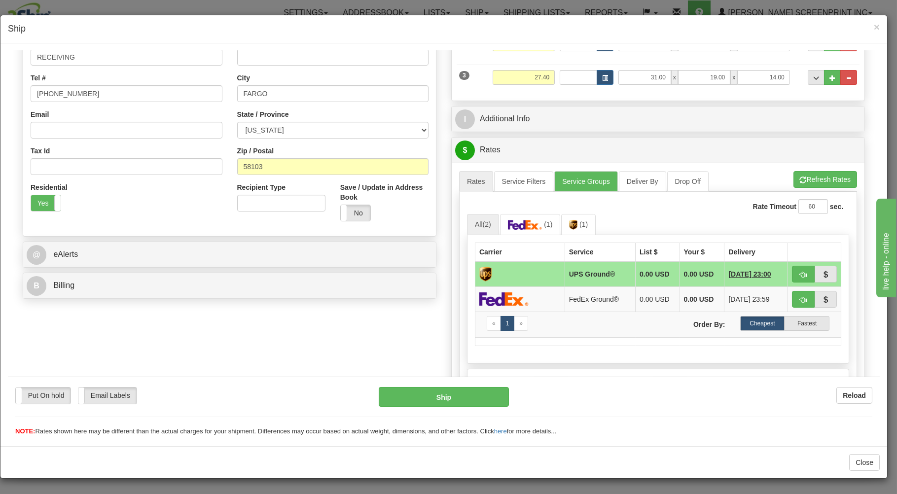
scroll to position [211, 0]
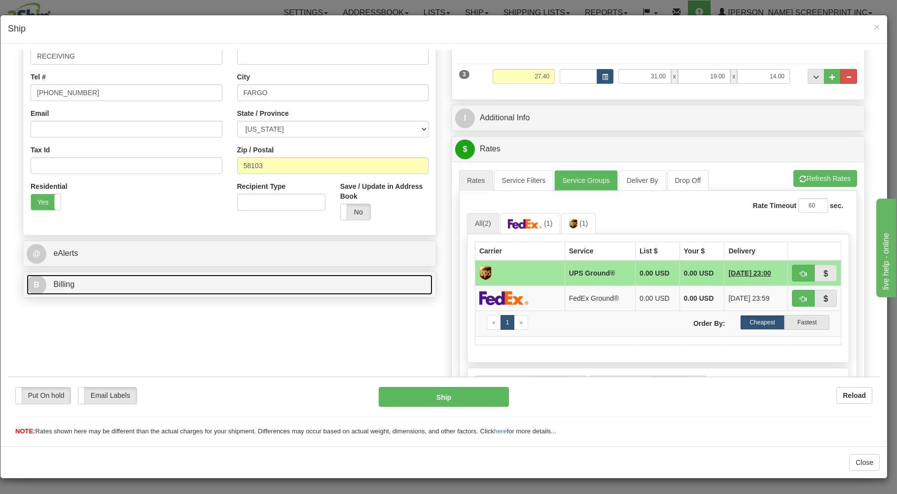
click at [346, 288] on link "B Billing" at bounding box center [230, 284] width 406 height 20
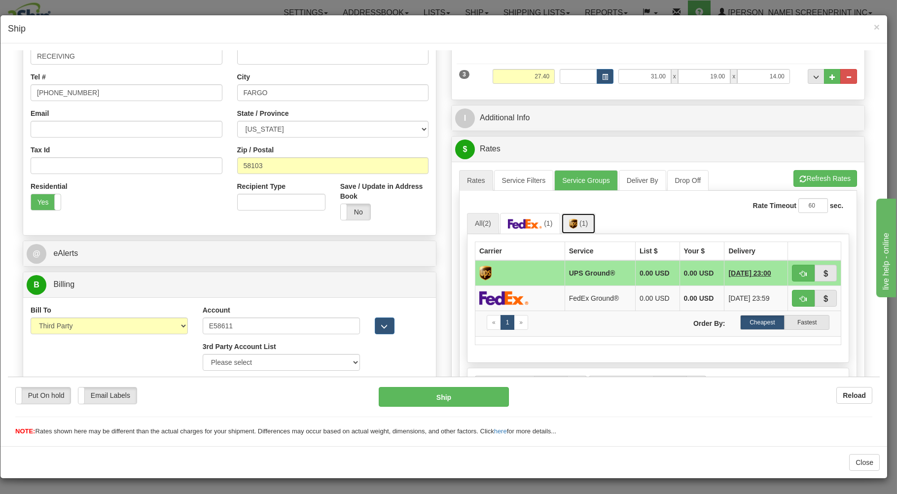
click at [575, 227] on img at bounding box center [573, 224] width 8 height 10
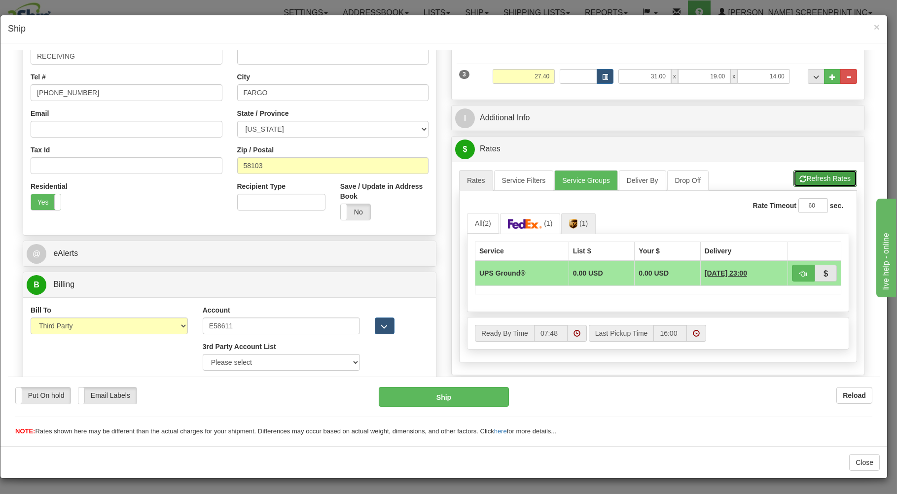
drag, startPoint x: 820, startPoint y: 174, endPoint x: 788, endPoint y: 189, distance: 34.4
click at [820, 176] on button "Refresh Rates" at bounding box center [826, 178] width 64 height 17
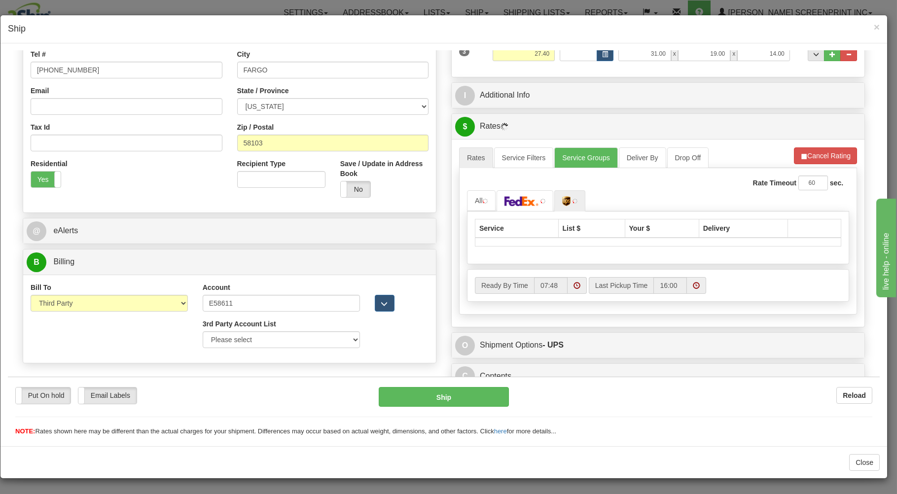
scroll to position [245, 0]
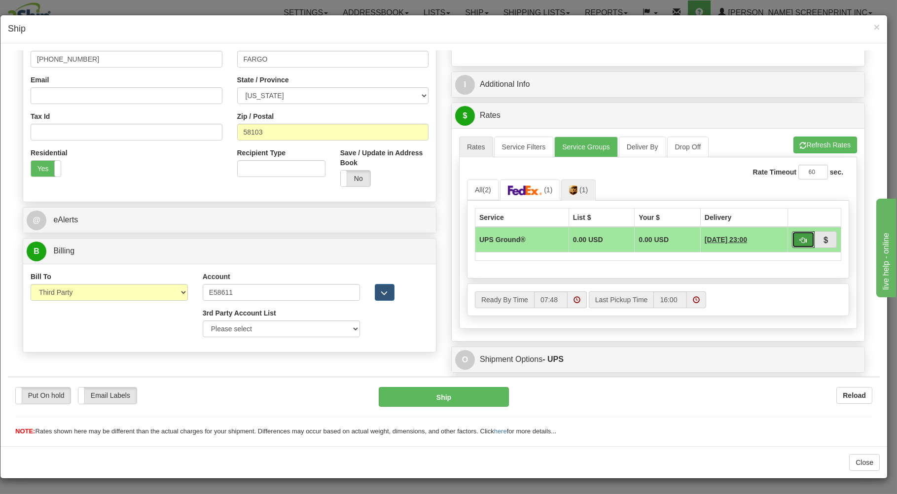
drag, startPoint x: 790, startPoint y: 240, endPoint x: 624, endPoint y: 343, distance: 195.5
click at [792, 240] on button "button" at bounding box center [803, 239] width 23 height 17
type input "03"
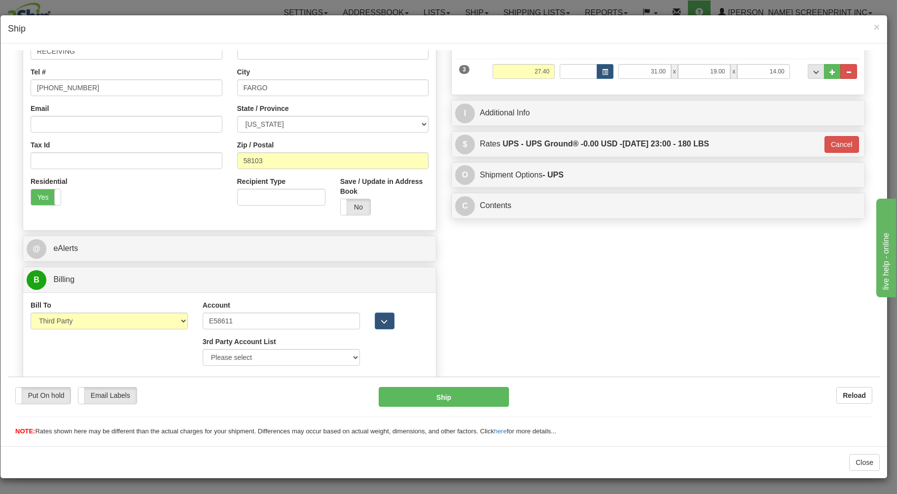
scroll to position [218, 0]
click at [412, 395] on button "Ship" at bounding box center [444, 397] width 131 height 20
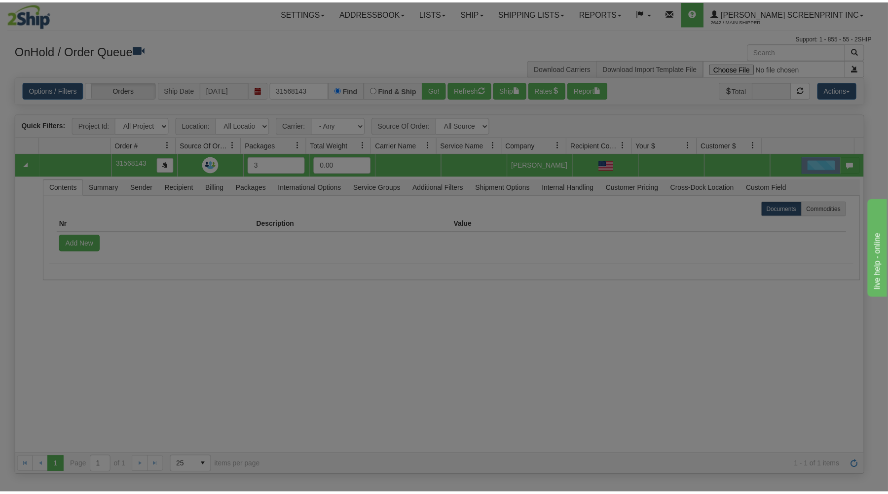
scroll to position [0, 0]
